Goal: Information Seeking & Learning: Learn about a topic

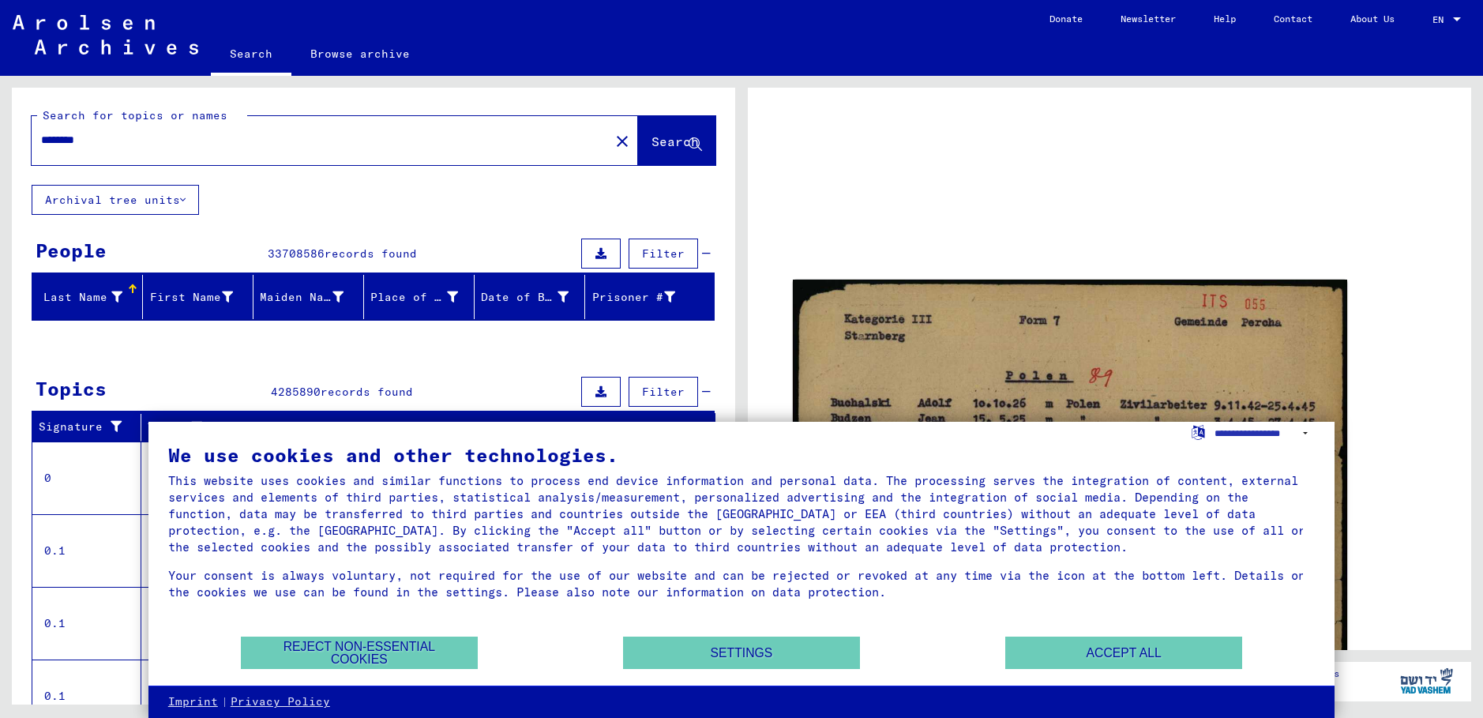
scroll to position [147, 0]
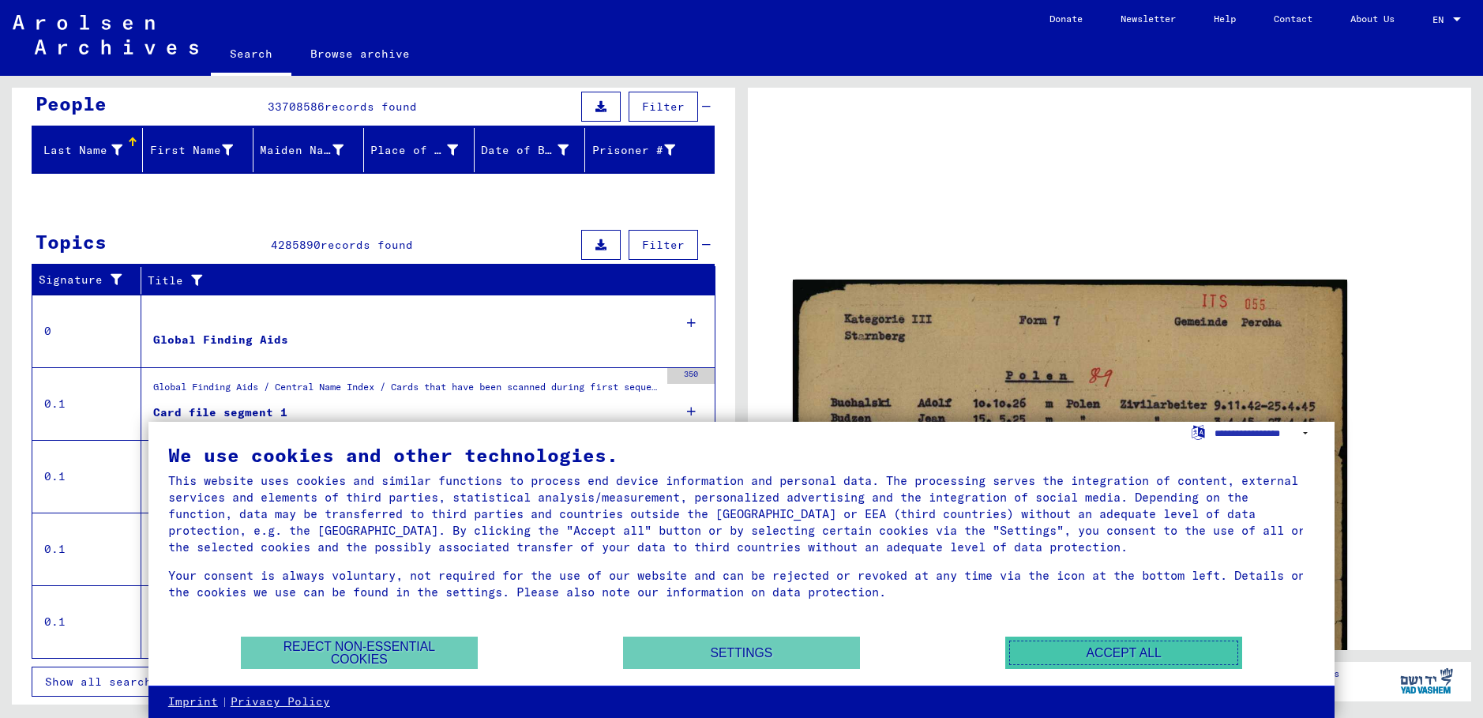
click at [1107, 658] on button "Accept all" at bounding box center [1123, 652] width 237 height 32
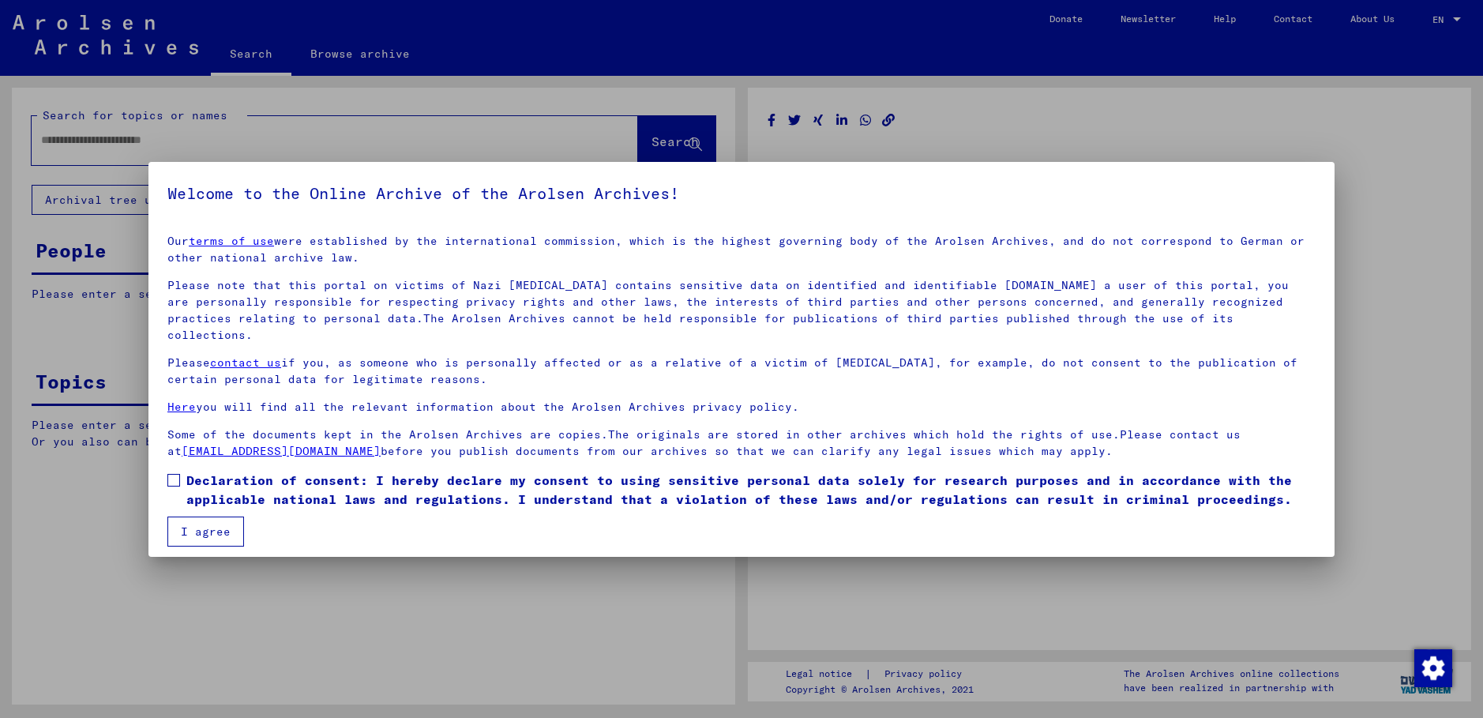
type input "********"
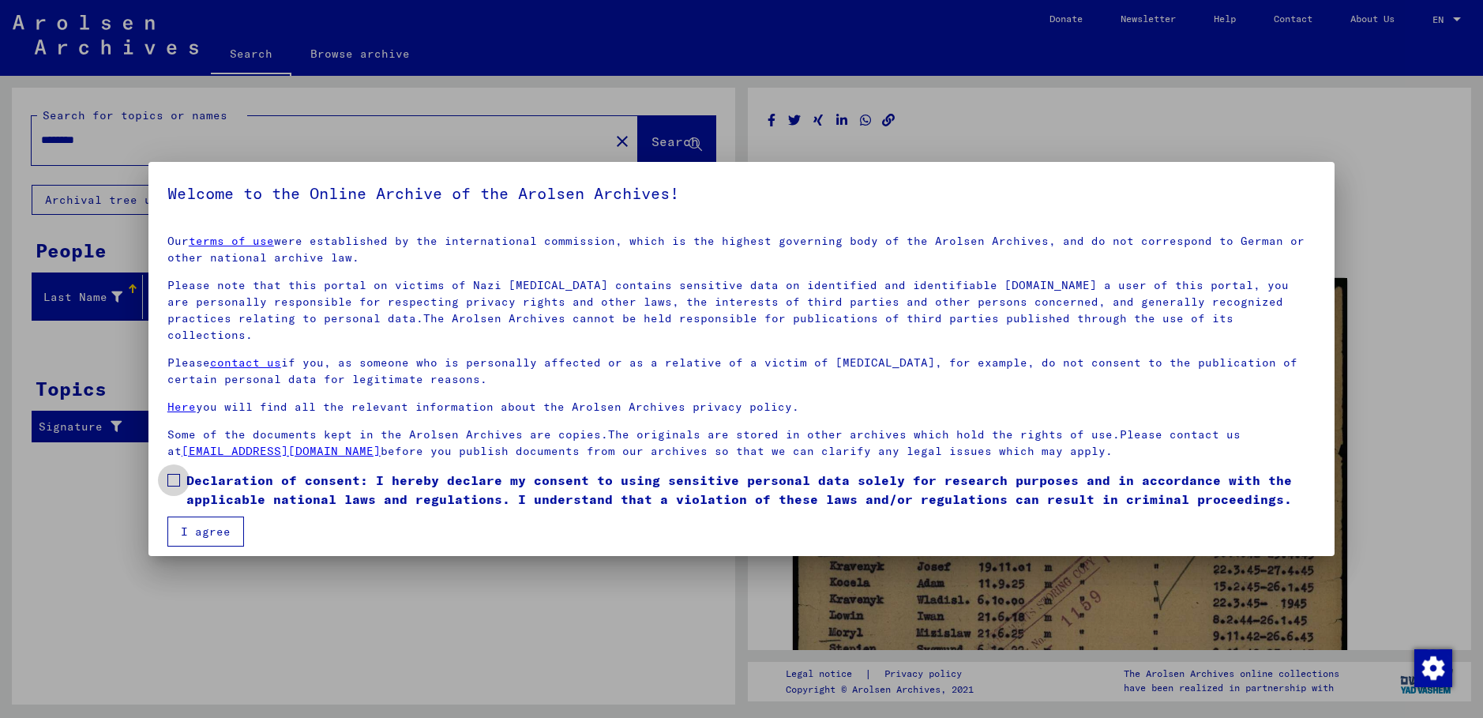
click at [178, 474] on span at bounding box center [173, 480] width 13 height 13
click at [196, 516] on button "I agree" at bounding box center [205, 531] width 77 height 30
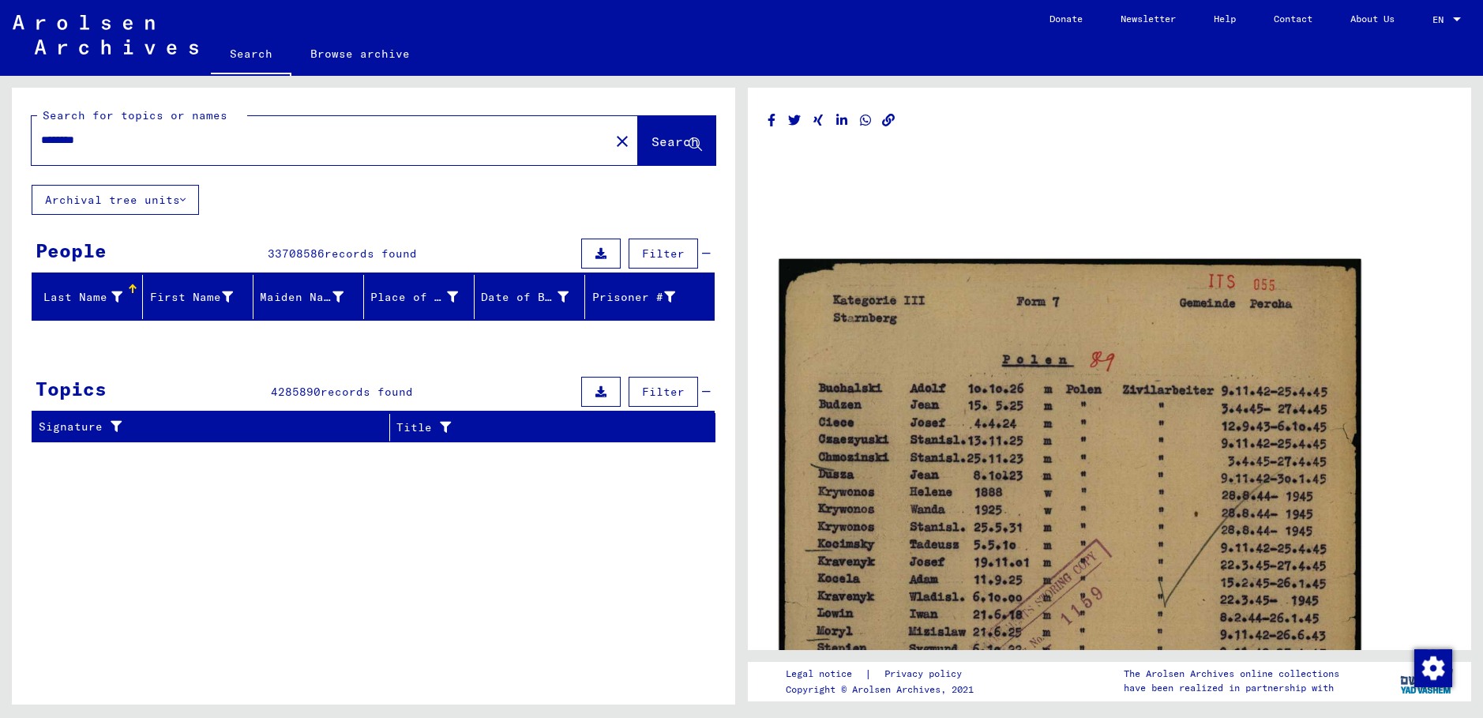
click at [844, 440] on img at bounding box center [1069, 655] width 582 height 792
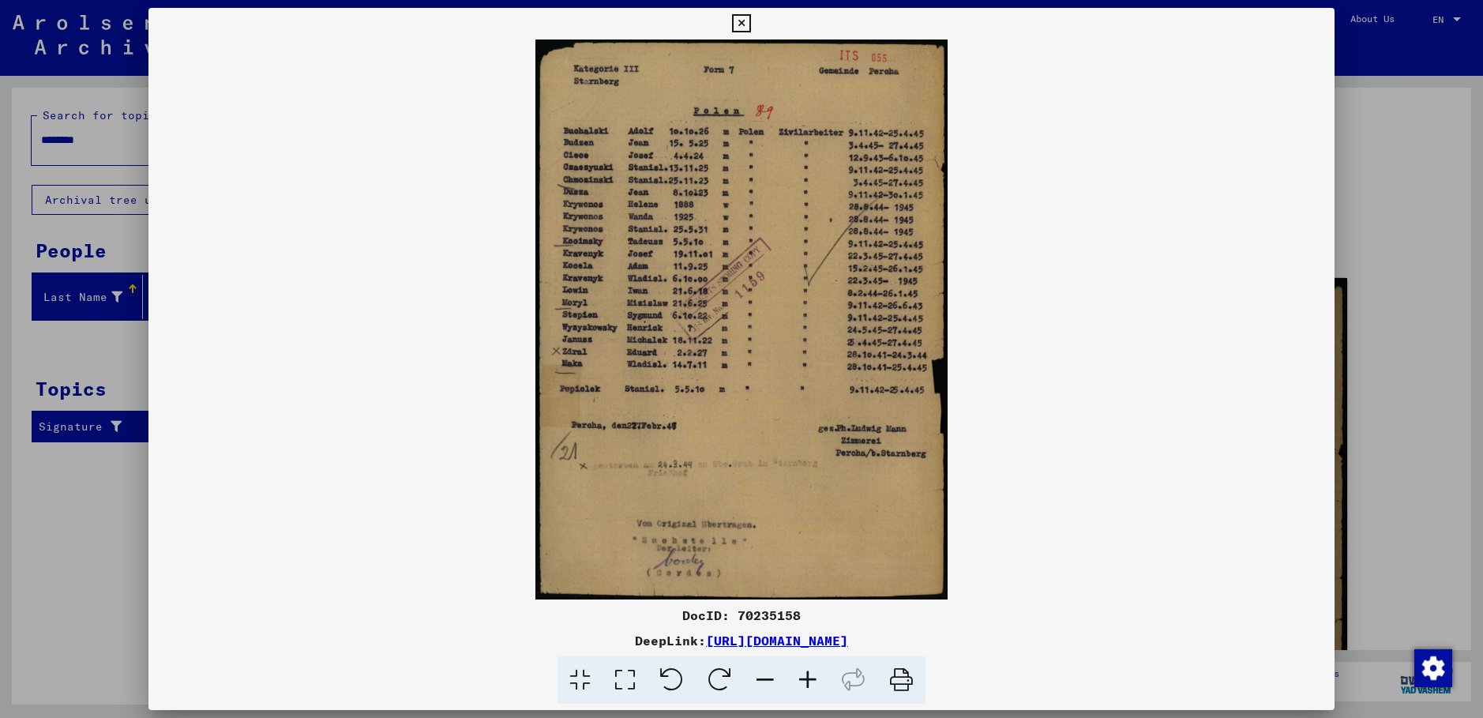
click at [814, 676] on icon at bounding box center [807, 680] width 43 height 48
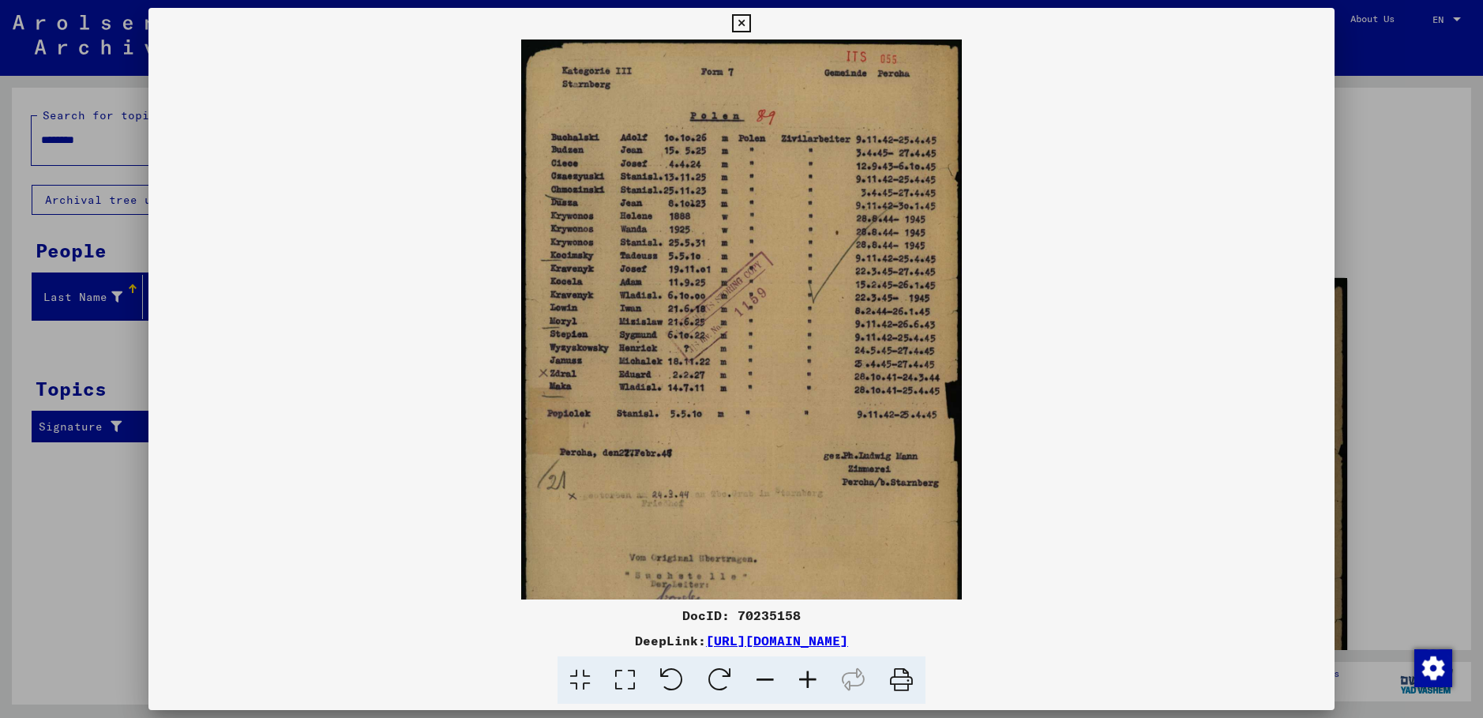
click at [814, 677] on icon at bounding box center [807, 680] width 43 height 48
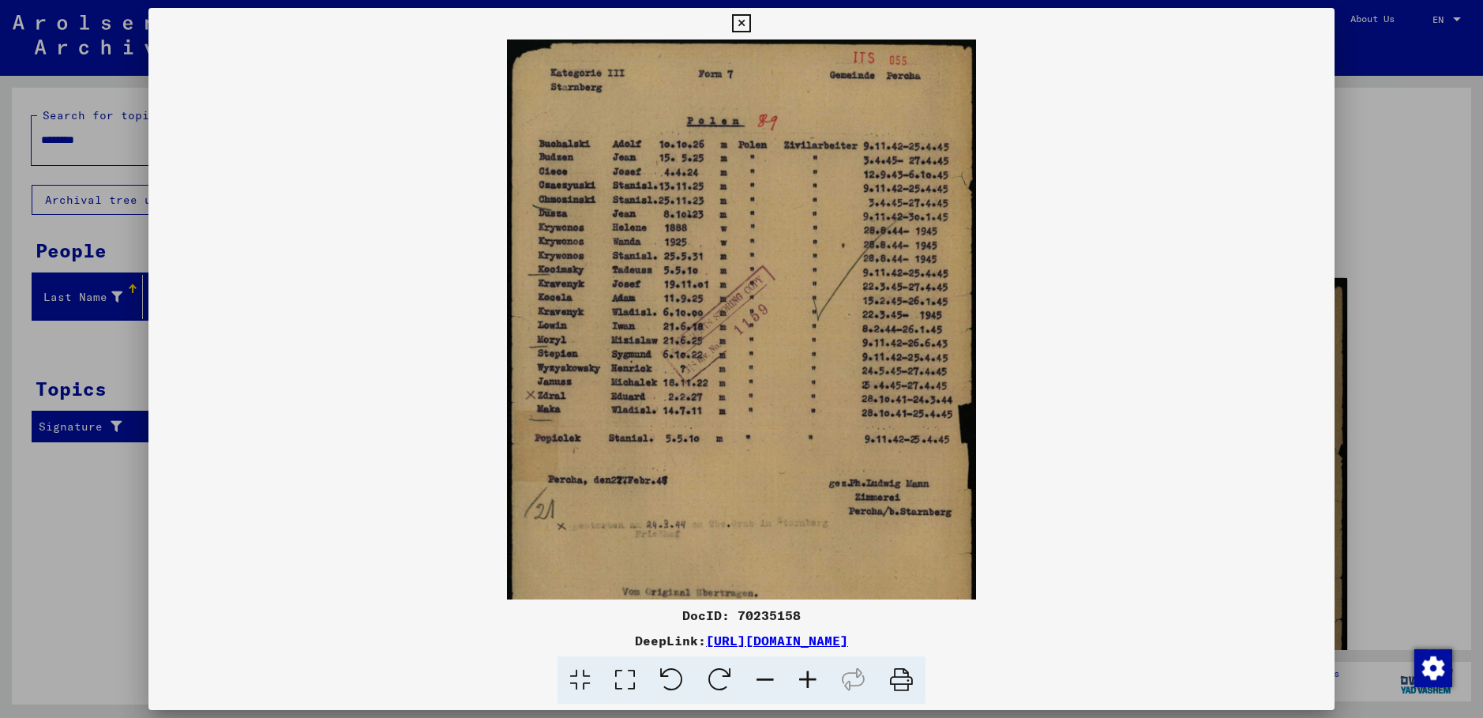
click at [814, 677] on icon at bounding box center [807, 680] width 43 height 48
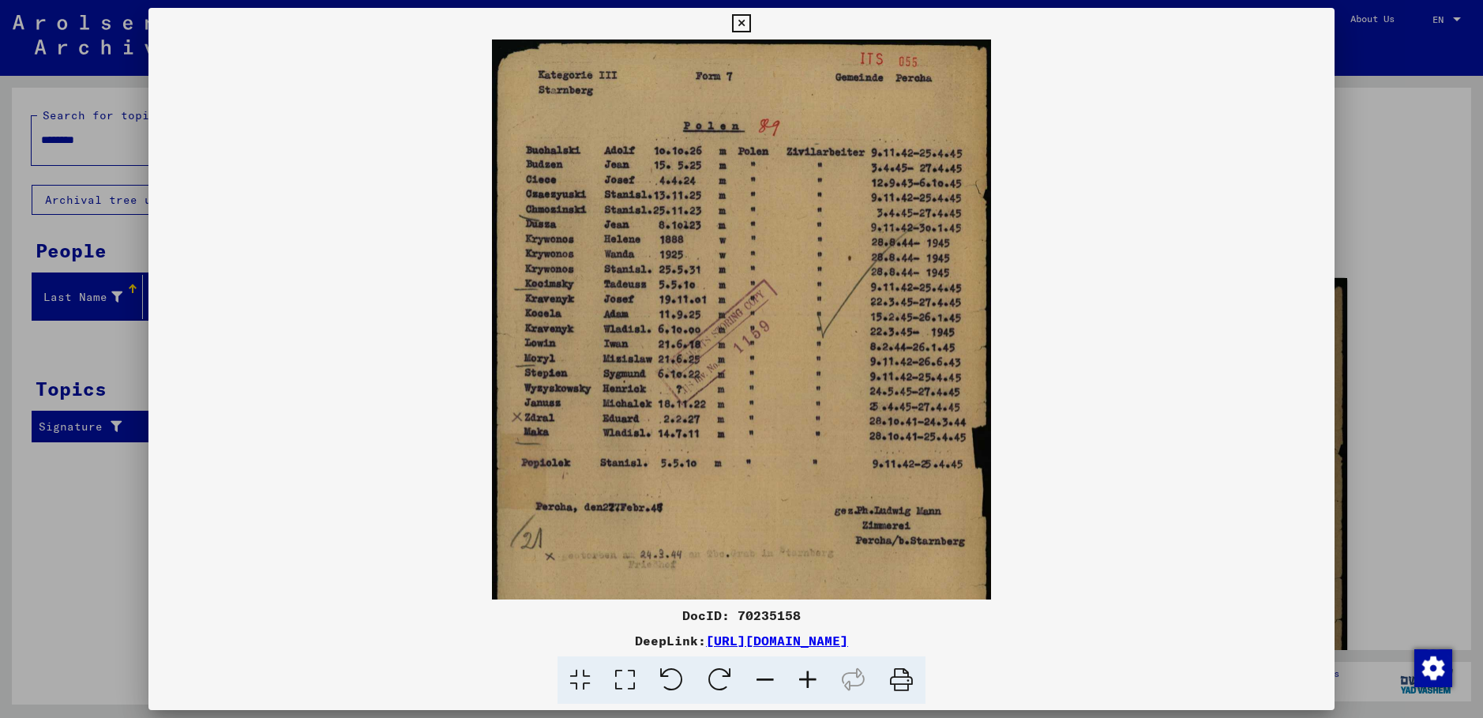
click at [814, 677] on icon at bounding box center [807, 680] width 43 height 48
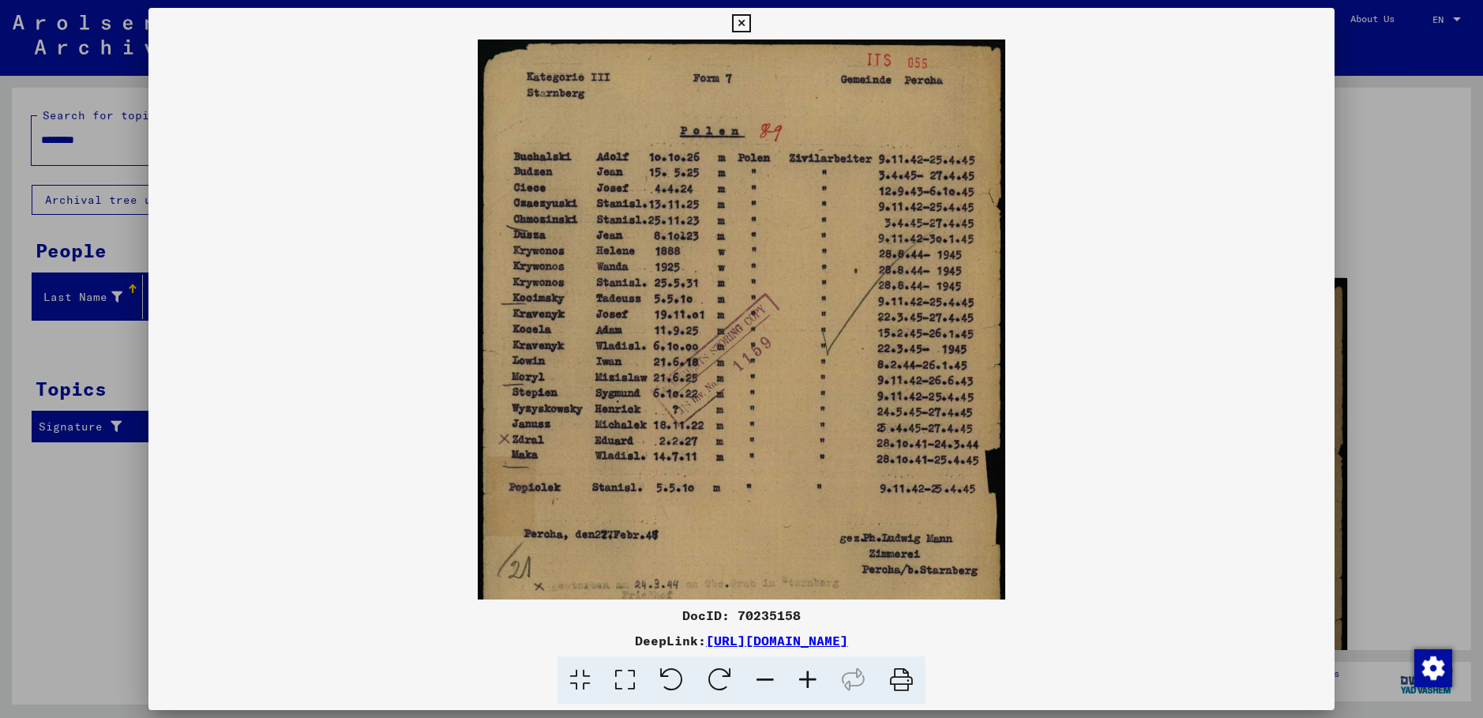
click at [814, 677] on icon at bounding box center [807, 680] width 43 height 48
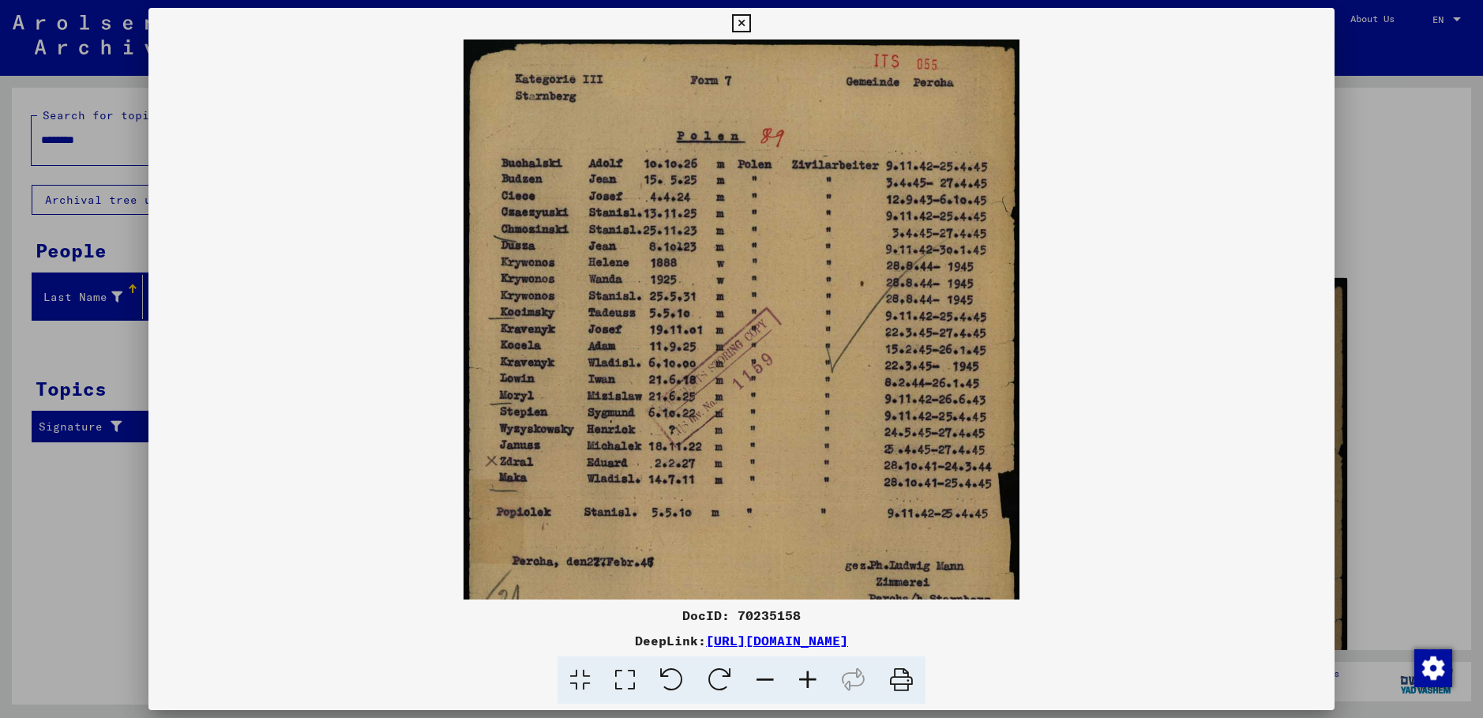
click at [814, 677] on icon at bounding box center [807, 680] width 43 height 48
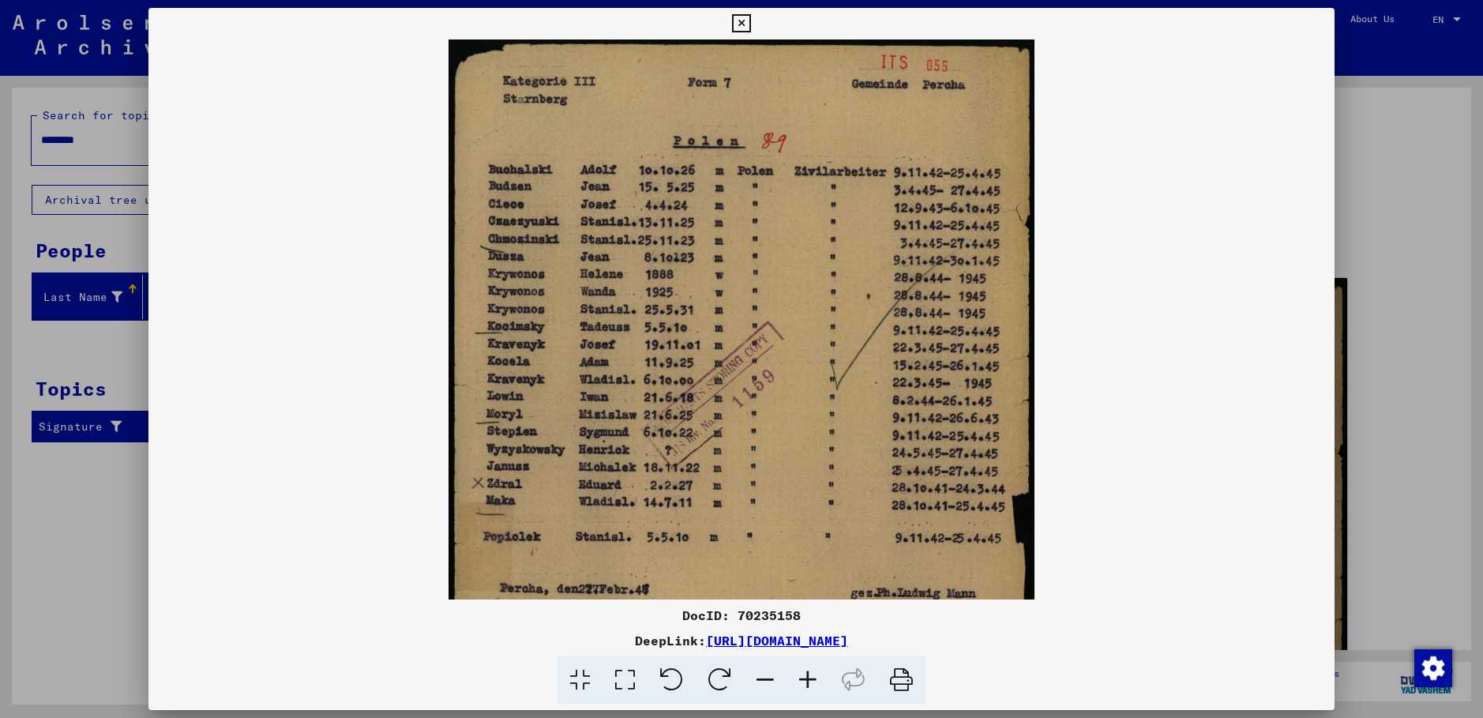
click at [814, 677] on icon at bounding box center [807, 680] width 43 height 48
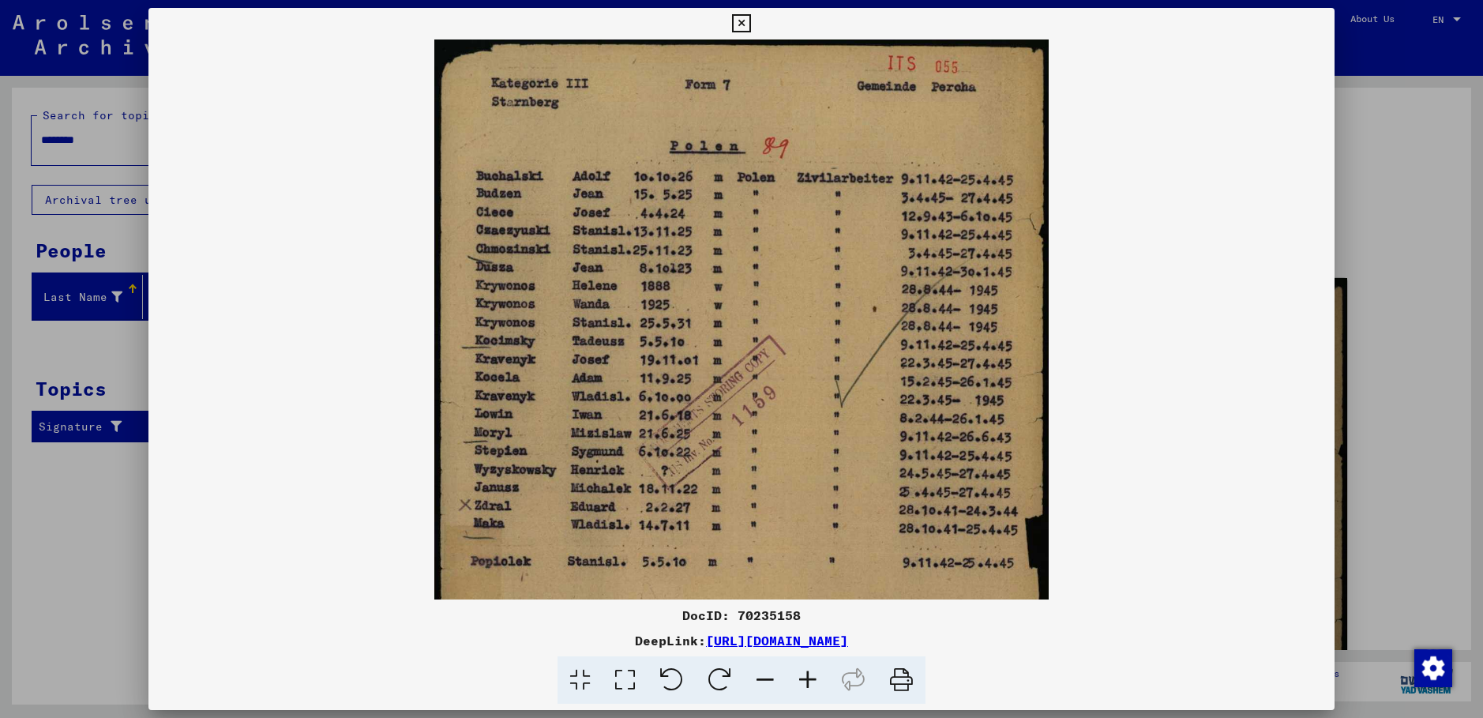
click at [814, 677] on icon at bounding box center [807, 680] width 43 height 48
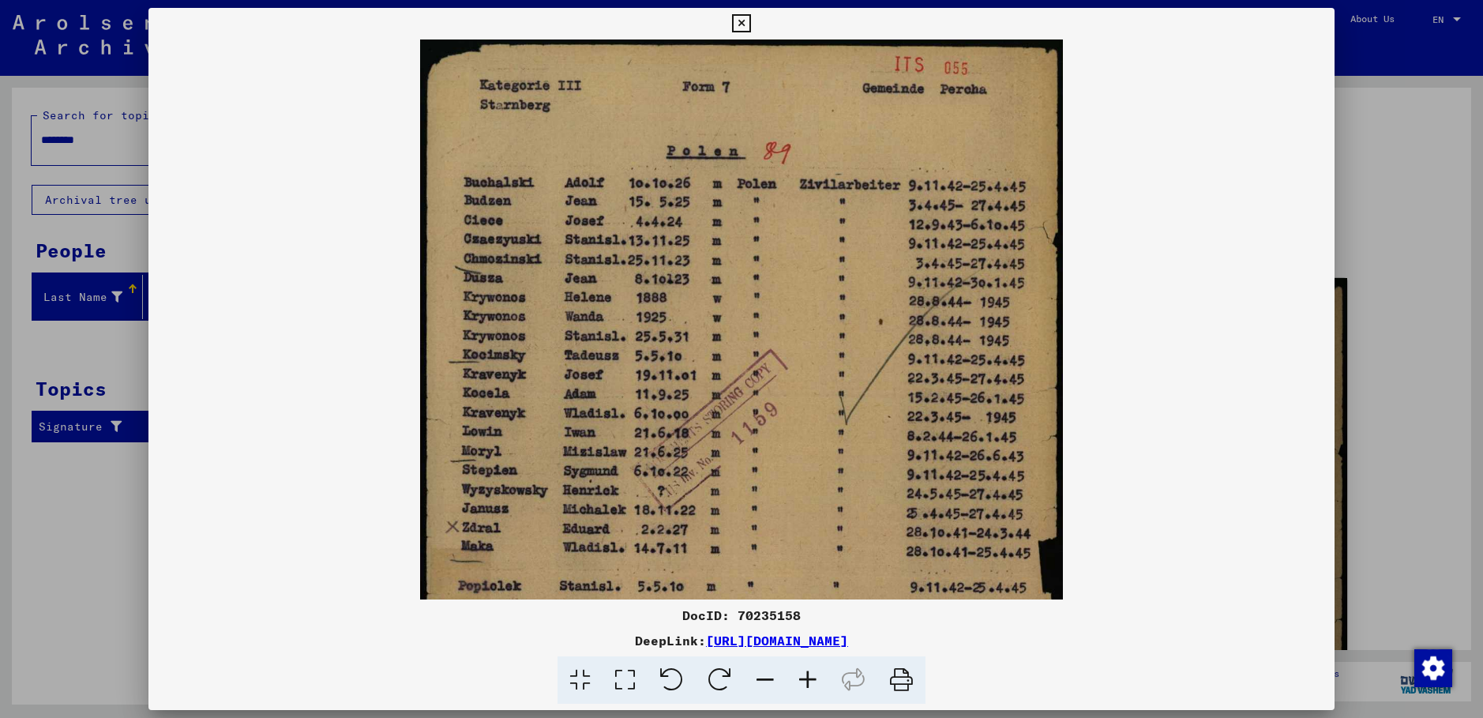
click at [814, 677] on icon at bounding box center [807, 680] width 43 height 48
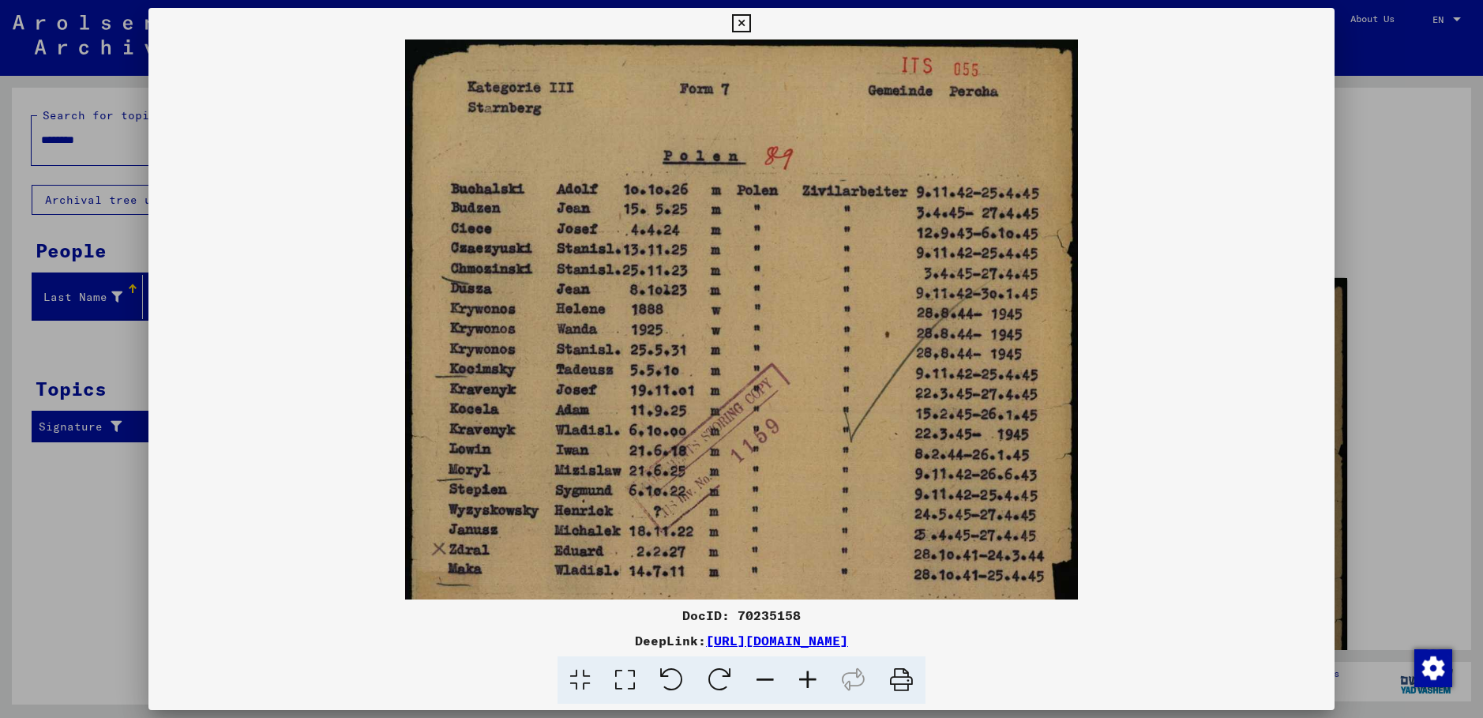
click at [814, 677] on icon at bounding box center [807, 680] width 43 height 48
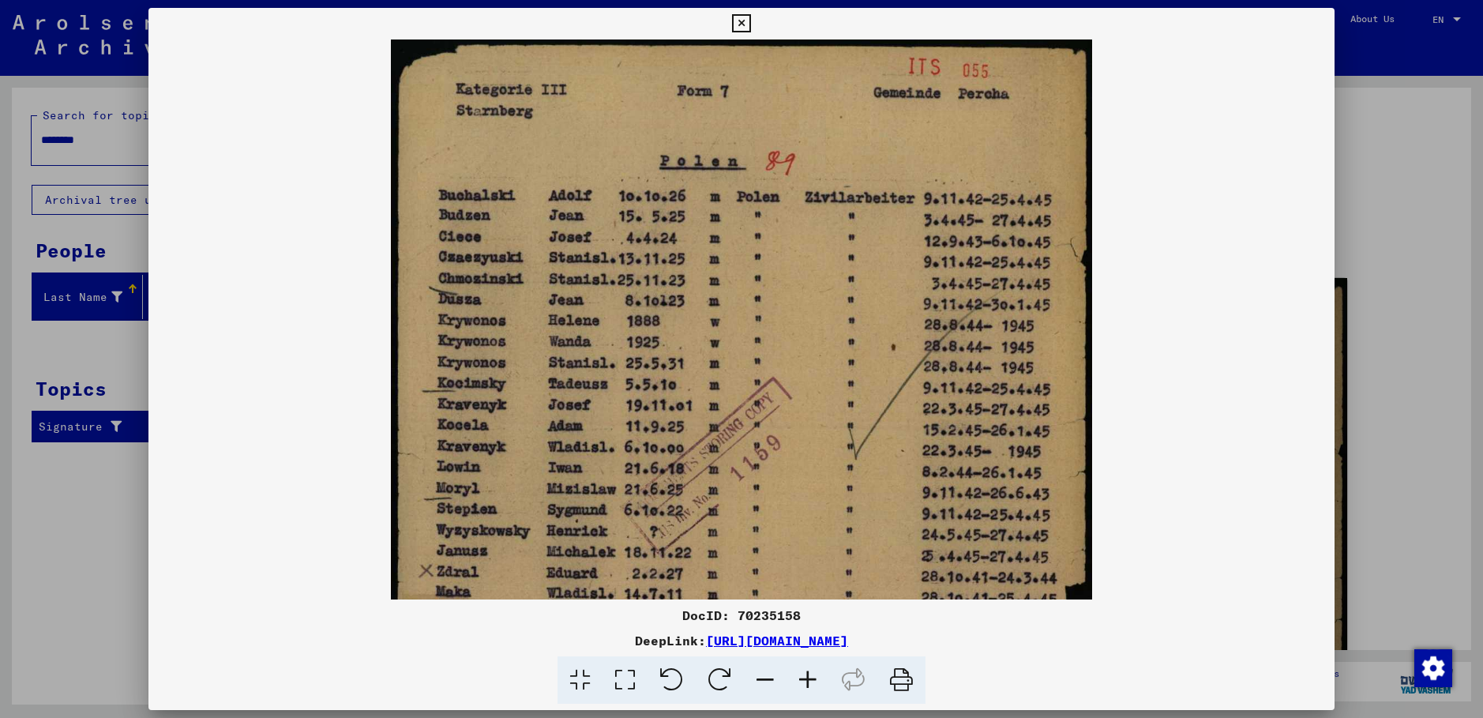
click at [814, 677] on icon at bounding box center [807, 680] width 43 height 48
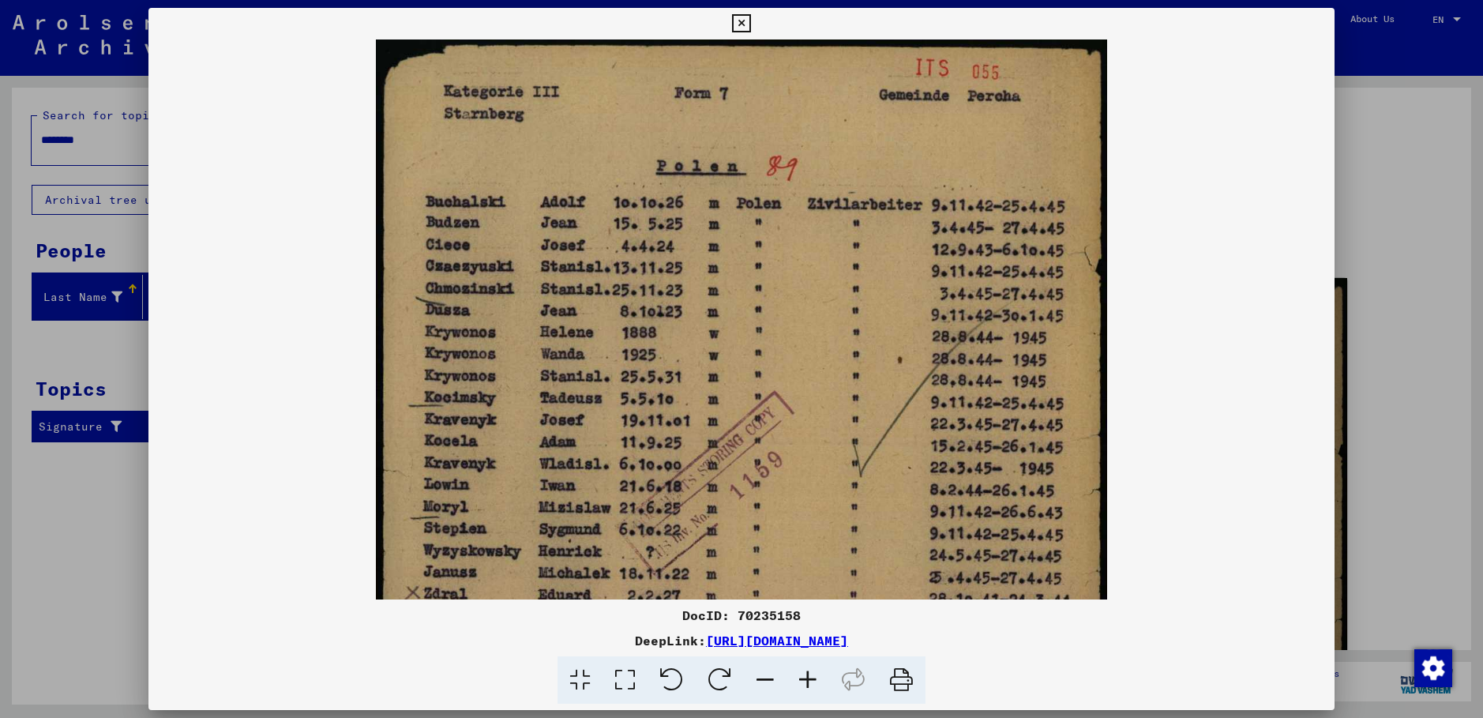
click at [814, 678] on icon at bounding box center [807, 680] width 43 height 48
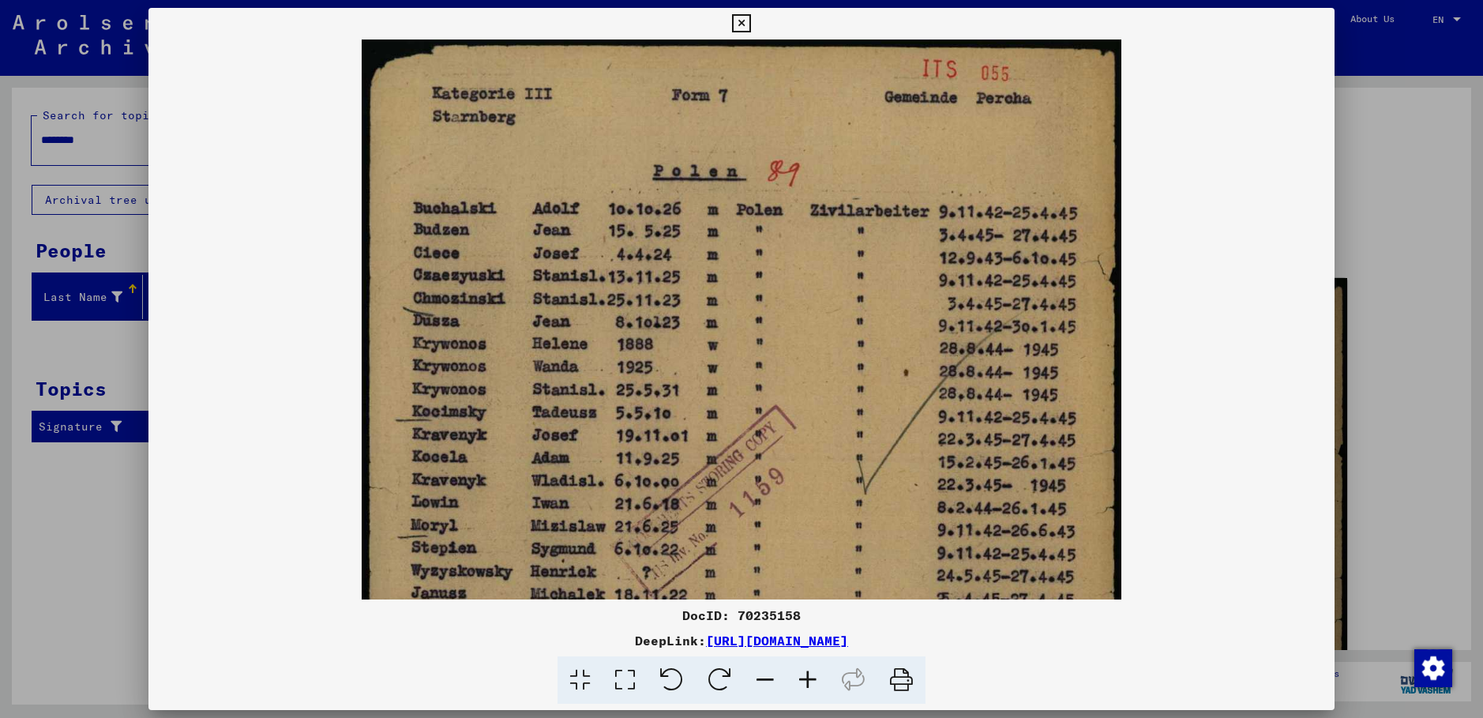
click at [812, 676] on icon at bounding box center [807, 680] width 43 height 48
